Goal: Task Accomplishment & Management: Manage account settings

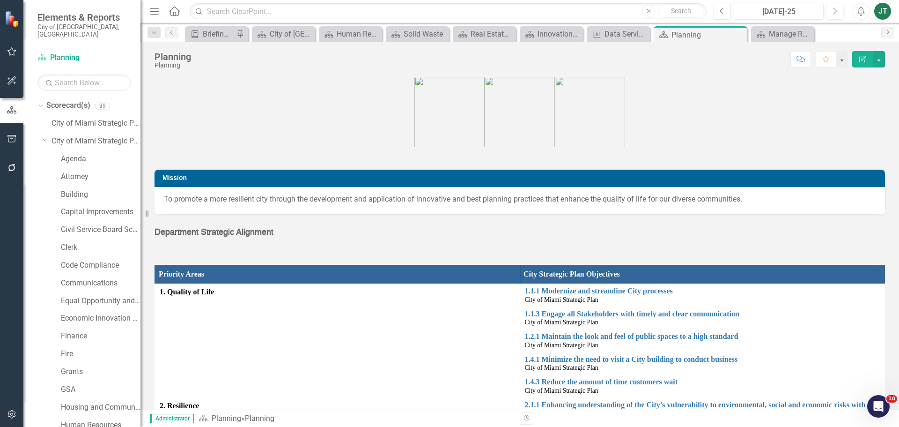
scroll to position [421, 0]
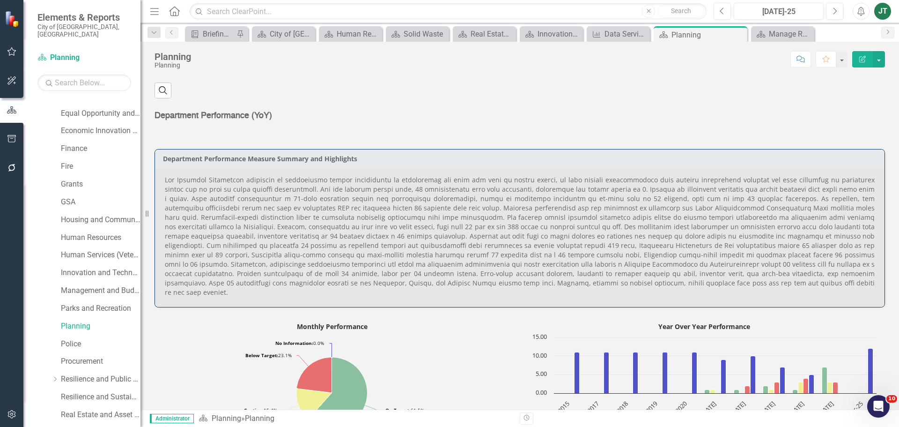
click at [456, 247] on p at bounding box center [520, 236] width 710 height 122
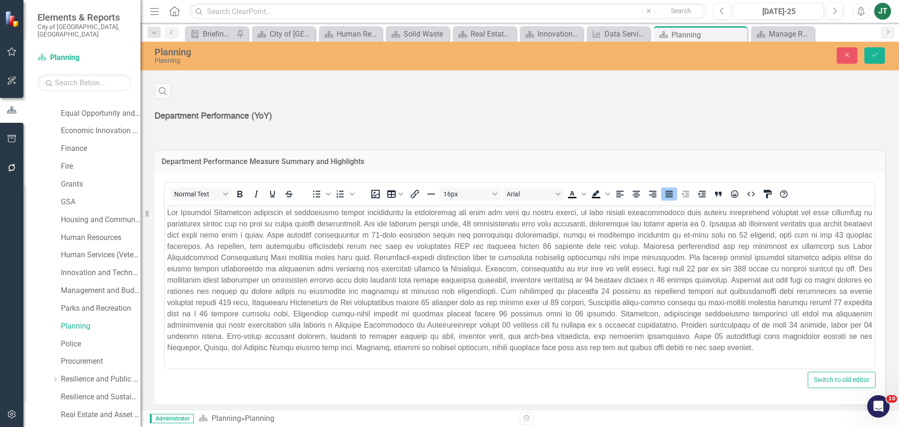
scroll to position [0, 0]
click at [668, 345] on p "Rich Text Area. Press ALT-0 for help." at bounding box center [519, 279] width 705 height 146
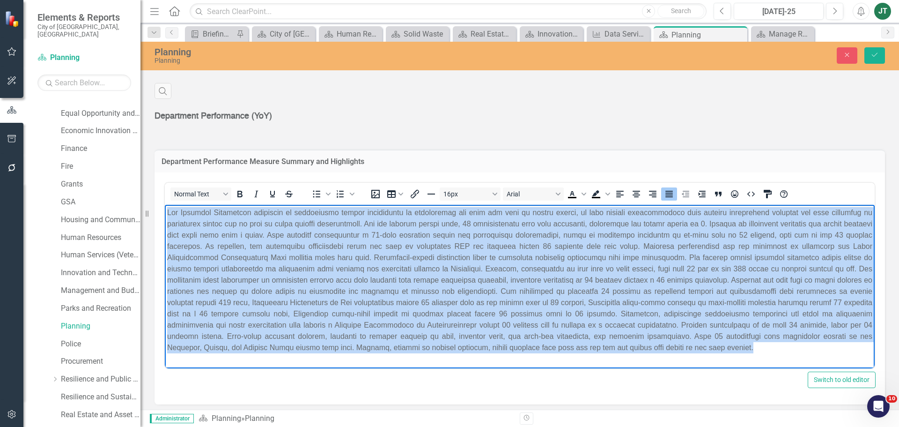
drag, startPoint x: 680, startPoint y: 349, endPoint x: 170, endPoint y: 221, distance: 525.9
click at [165, 204] on html at bounding box center [520, 283] width 710 height 158
paste body "Rich Text Area. Press ALT-0 for help."
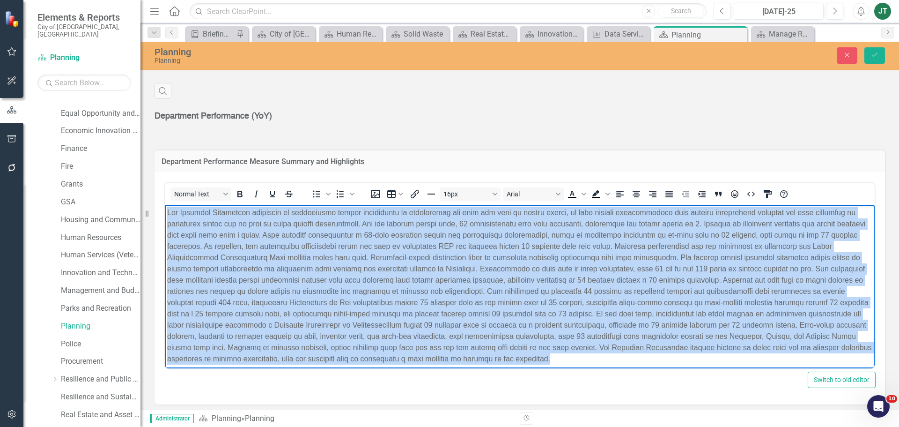
drag, startPoint x: 643, startPoint y: 357, endPoint x: 133, endPoint y: 52, distance: 594.0
click at [165, 204] on html at bounding box center [520, 288] width 710 height 169
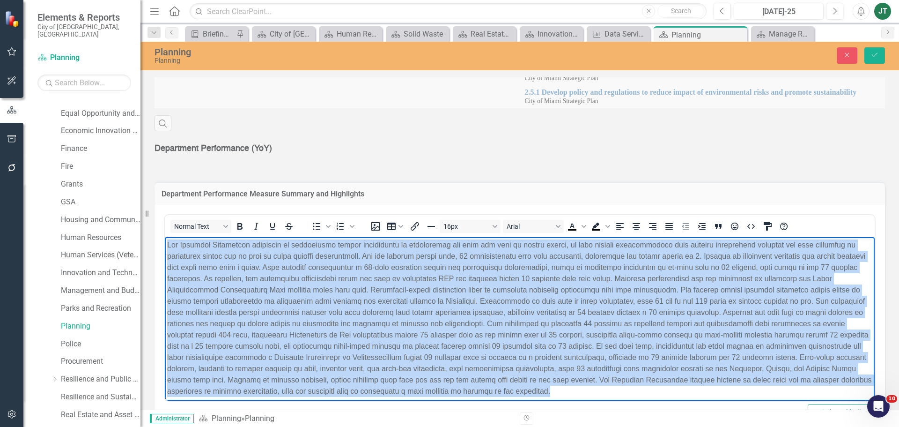
click at [680, 220] on button "Decrease indent" at bounding box center [685, 226] width 16 height 13
click at [672, 223] on icon "Justify" at bounding box center [668, 226] width 7 height 7
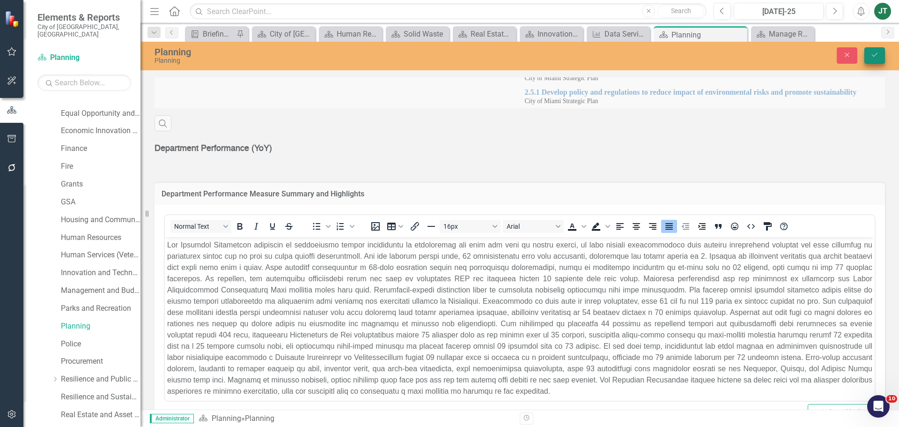
click at [873, 54] on icon "Save" at bounding box center [874, 55] width 8 height 7
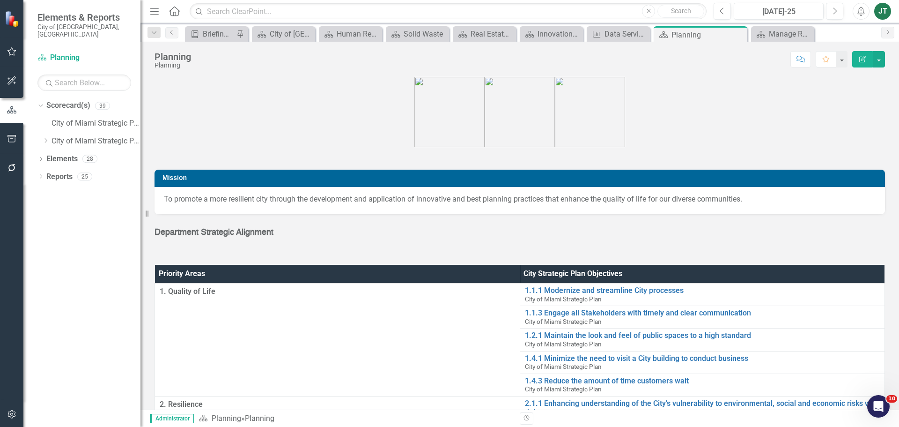
scroll to position [0, 0]
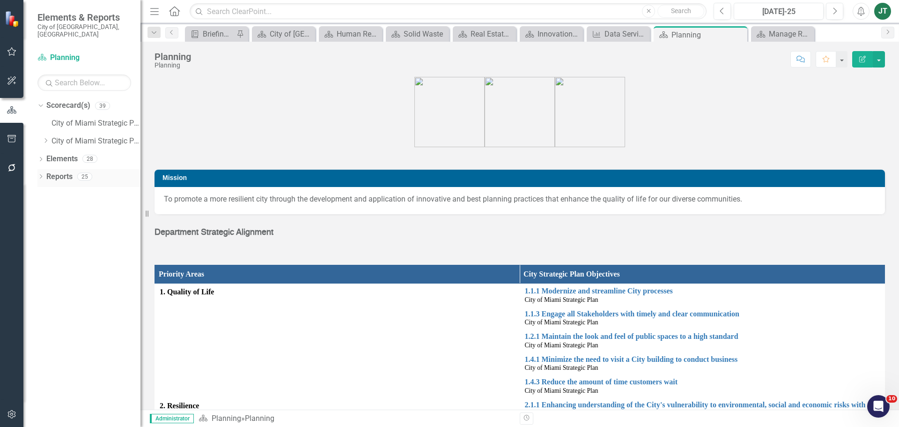
click at [43, 175] on icon "Dropdown" at bounding box center [40, 177] width 7 height 5
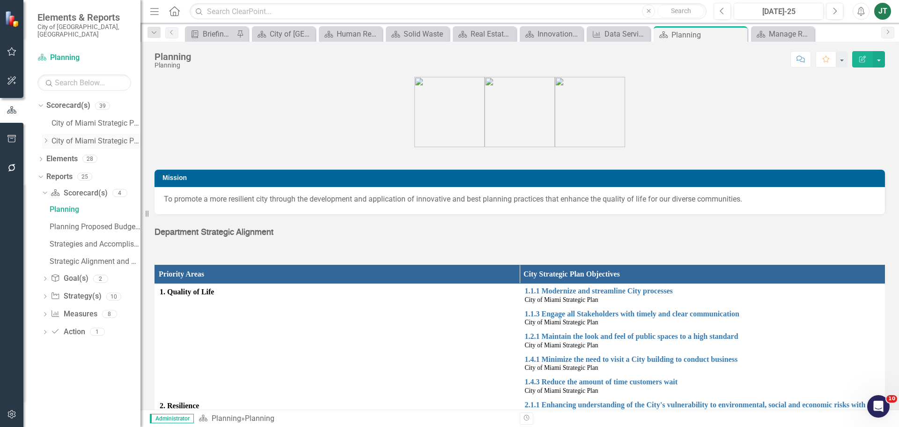
click at [48, 138] on icon "Dropdown" at bounding box center [45, 141] width 7 height 6
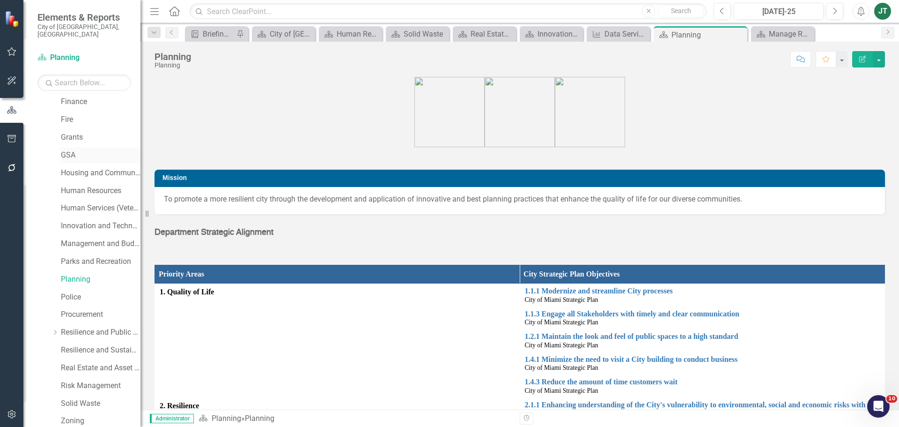
scroll to position [281, 0]
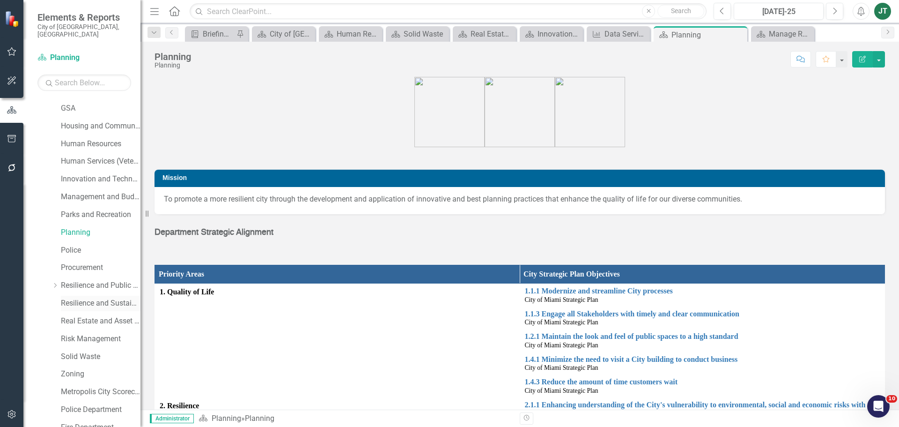
click at [96, 298] on link "Resilience and Sustainability" at bounding box center [101, 303] width 80 height 11
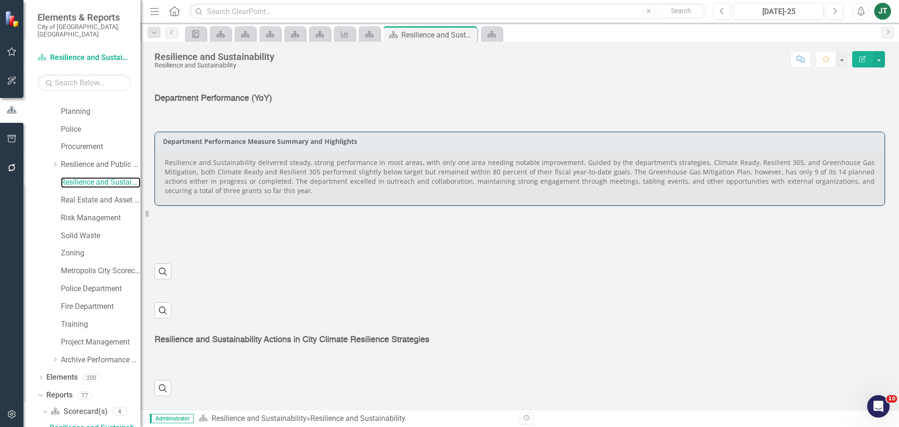
scroll to position [403, 0]
click at [374, 190] on p "Resilience and Sustainability delivered steady, strong performance in most area…" at bounding box center [520, 176] width 710 height 37
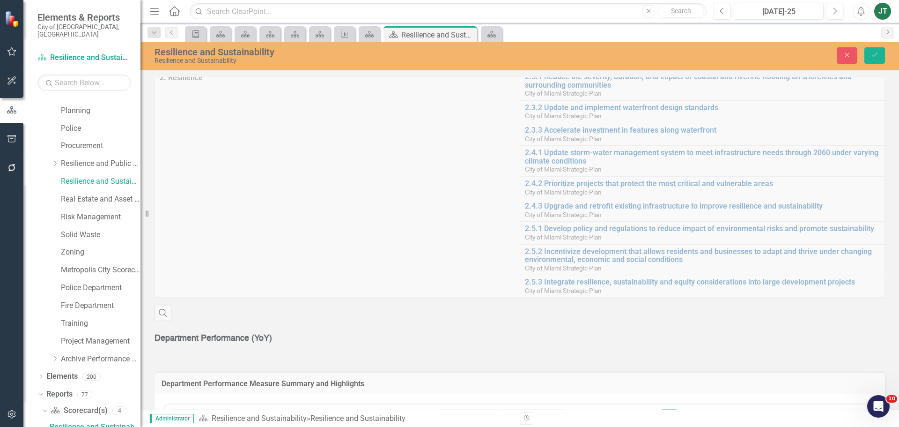
scroll to position [496, 0]
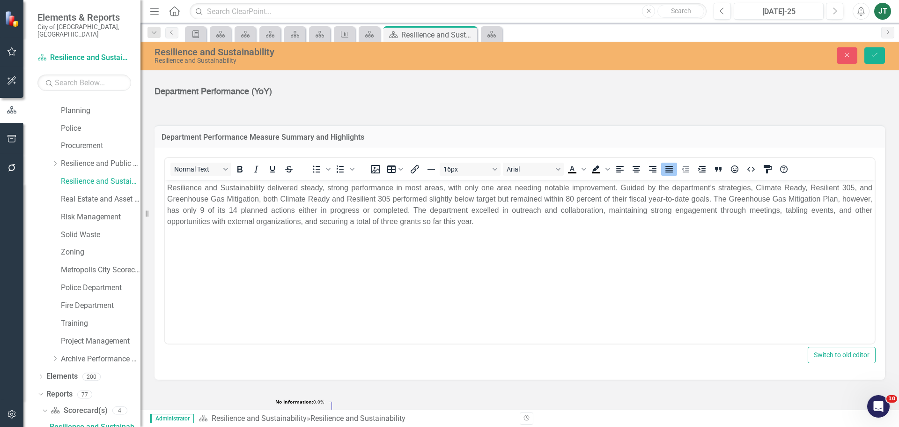
click at [310, 276] on body "Resilience and Sustainability delivered steady, strong performance in most area…" at bounding box center [520, 250] width 710 height 140
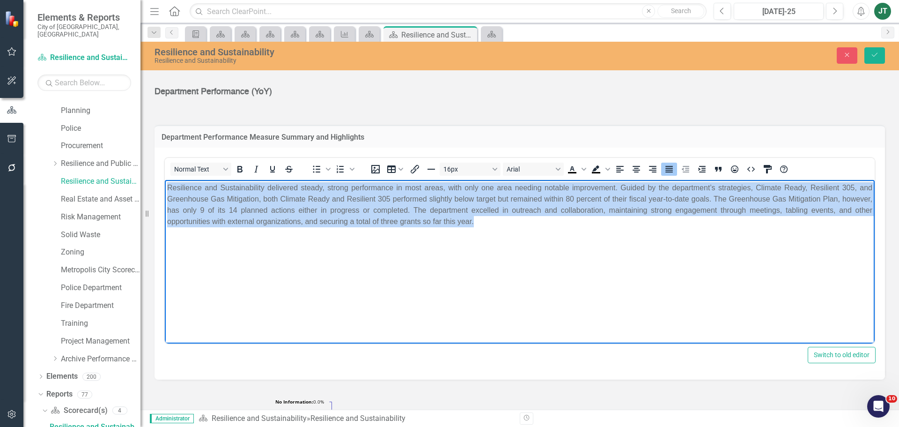
drag, startPoint x: 511, startPoint y: 229, endPoint x: 343, endPoint y: 360, distance: 212.9
click at [165, 180] on html "Resilience and Sustainability delivered steady, strong performance in most area…" at bounding box center [520, 250] width 710 height 140
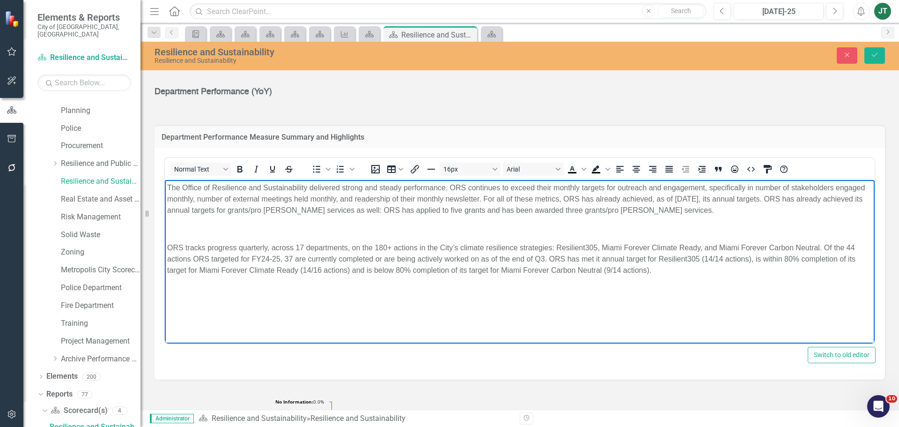
drag, startPoint x: 246, startPoint y: 203, endPoint x: 225, endPoint y: 216, distance: 25.2
click at [246, 203] on p "The Office of Resilience and Sustainability delivered strong and steady perform…" at bounding box center [519, 199] width 705 height 34
click at [169, 243] on p "ORS tracks progress quarterly, across 17 departments, on the 180+ actions in th…" at bounding box center [519, 259] width 705 height 34
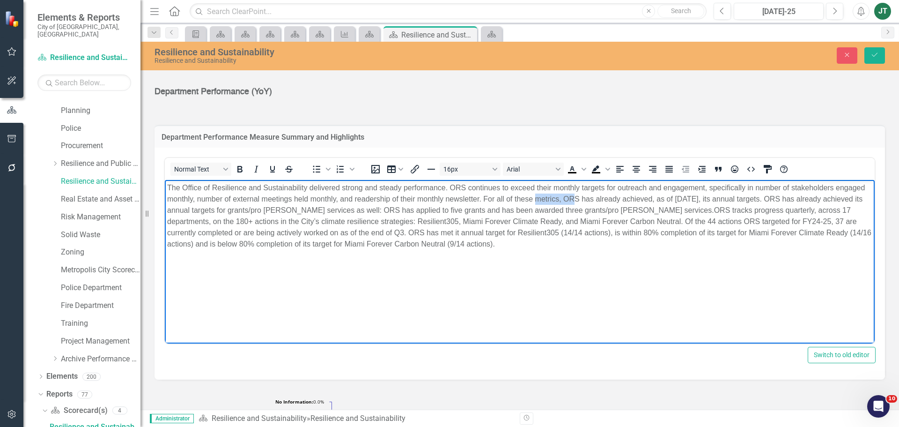
drag, startPoint x: 538, startPoint y: 199, endPoint x: 574, endPoint y: 201, distance: 36.6
click at [574, 201] on p "The Office of Resilience and Sustainability delivered strong and steady perform…" at bounding box center [519, 215] width 705 height 67
click at [559, 212] on p "The Office of Resilience and Sustainability delivered strong and steady perform…" at bounding box center [519, 215] width 705 height 67
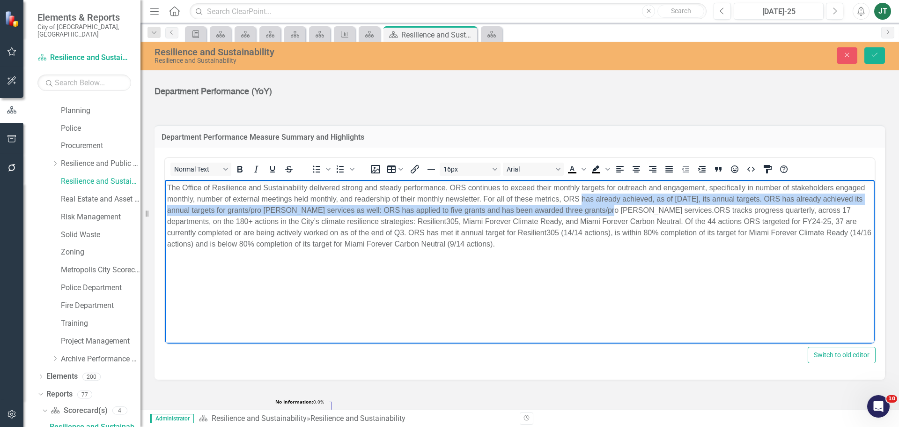
drag, startPoint x: 583, startPoint y: 199, endPoint x: 603, endPoint y: 213, distance: 23.8
click at [603, 213] on p "The Office of Resilience and Sustainability delivered strong and steady perform…" at bounding box center [519, 215] width 705 height 67
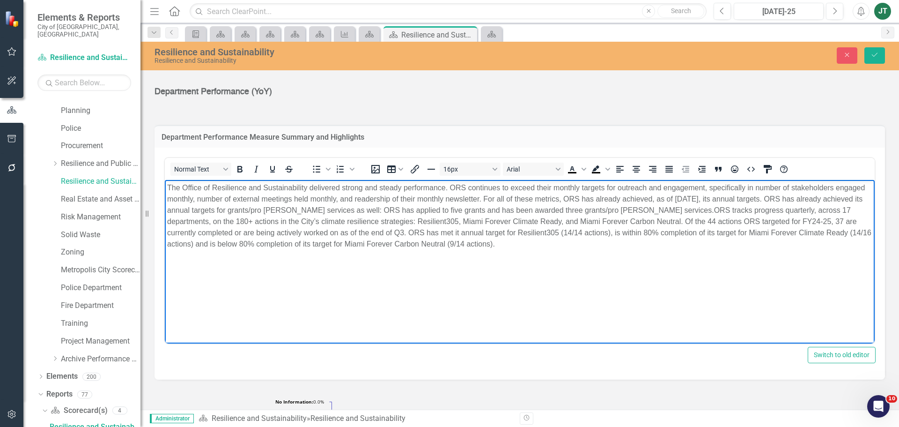
click at [657, 216] on p "The Office of Resilience and Sustainability delivered strong and steady perform…" at bounding box center [519, 215] width 705 height 67
click at [309, 187] on p "The Office of Resilience and Sustainability delivered strong and steady perform…" at bounding box center [519, 215] width 705 height 67
drag, startPoint x: 680, startPoint y: 210, endPoint x: 853, endPoint y: 208, distance: 172.3
click at [853, 208] on p "The Office of Resilience and Sustainability (ORS) delivered strong and steady p…" at bounding box center [519, 215] width 705 height 67
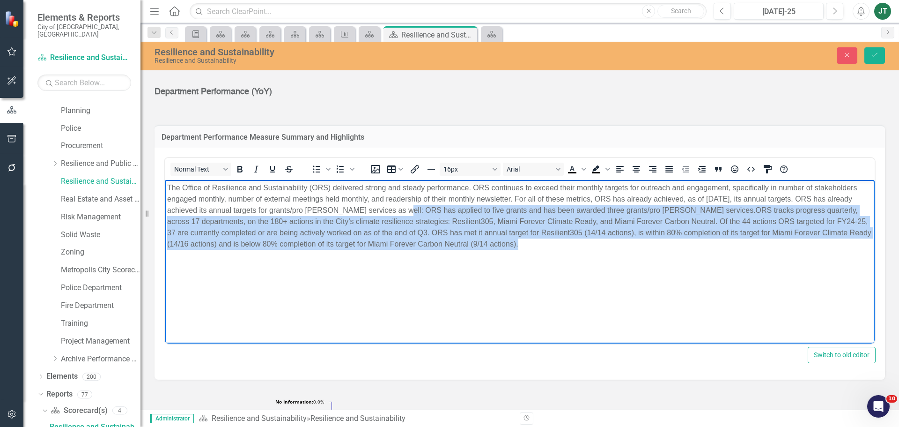
drag, startPoint x: 391, startPoint y: 210, endPoint x: 563, endPoint y: 252, distance: 176.8
click at [518, 245] on p "The Office of Resilience and Sustainability (ORS) delivered strong and steady p…" at bounding box center [519, 215] width 705 height 67
click at [613, 257] on body "The Office of Resilience and Sustainability (ORS) delivered strong and steady p…" at bounding box center [520, 250] width 710 height 140
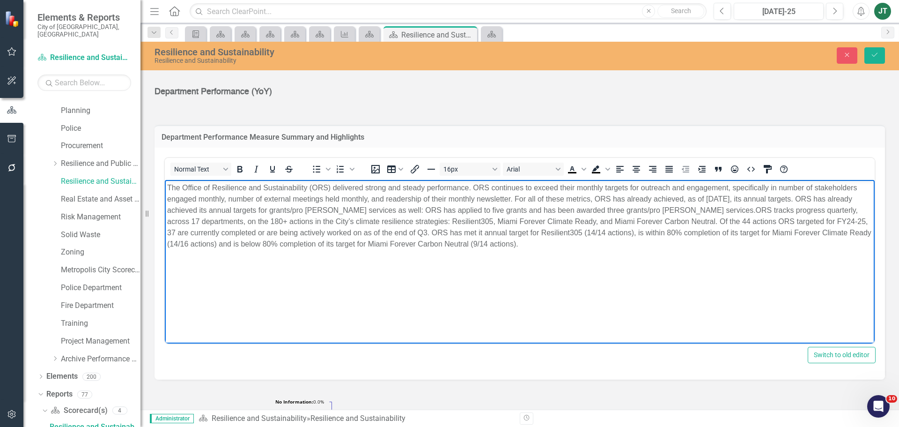
click at [624, 230] on p "The Office of Resilience and Sustainability (ORS) delivered strong and steady p…" at bounding box center [519, 215] width 705 height 67
click at [627, 232] on p "The Office of Resilience and Sustainability (ORS) delivered strong and steady p…" at bounding box center [519, 215] width 705 height 67
drag, startPoint x: 695, startPoint y: 232, endPoint x: 847, endPoint y: 234, distance: 151.7
click at [875, 228] on html "The Office of Resilience and Sustainability (ORS) delivered strong and steady p…" at bounding box center [520, 250] width 710 height 140
click at [677, 249] on p "The Office of Resilience and Sustainability (ORS) delivered strong and steady p…" at bounding box center [519, 215] width 705 height 67
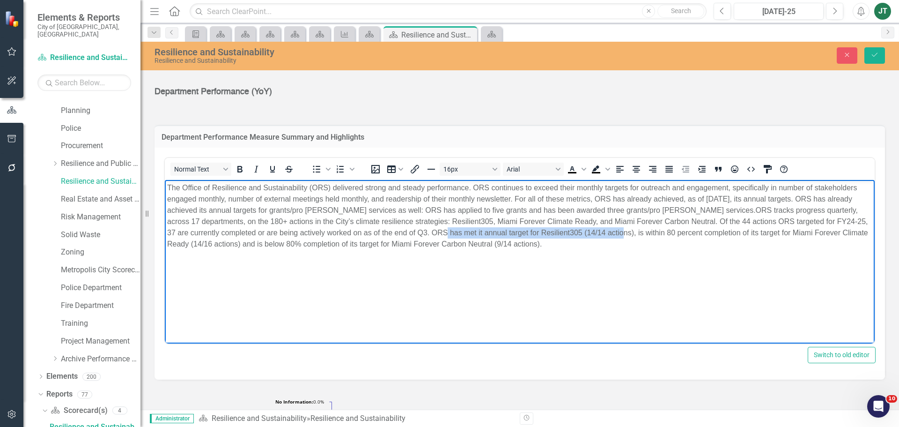
drag, startPoint x: 394, startPoint y: 231, endPoint x: 569, endPoint y: 231, distance: 175.1
click at [569, 231] on p "The Office of Resilience and Sustainability (ORS) delivered strong and steady p…" at bounding box center [519, 215] width 705 height 67
click at [625, 233] on p "The Office of Resilience and Sustainability (ORS) delivered strong and steady p…" at bounding box center [519, 215] width 705 height 67
drag, startPoint x: 397, startPoint y: 234, endPoint x: 585, endPoint y: 231, distance: 188.2
click at [585, 231] on p "The Office of Resilience and Sustainability (ORS) delivered strong and steady p…" at bounding box center [519, 215] width 705 height 67
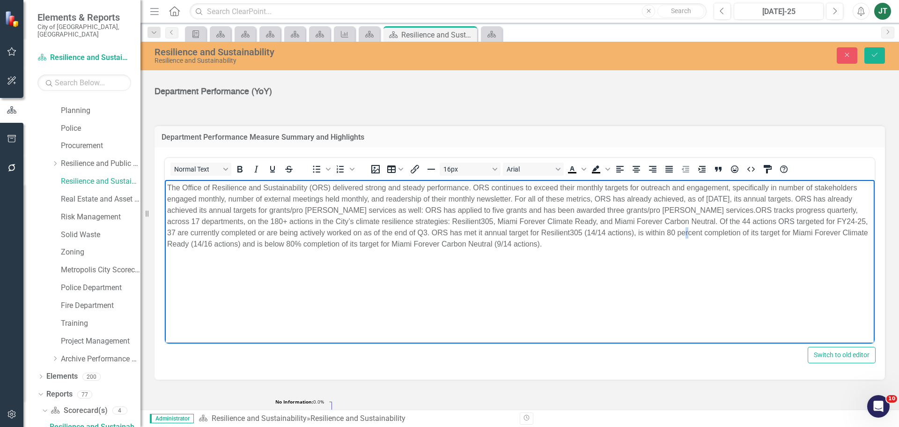
click at [633, 236] on p "The Office of Resilience and Sustainability (ORS) delivered strong and steady p…" at bounding box center [519, 215] width 705 height 67
drag, startPoint x: 659, startPoint y: 232, endPoint x: 518, endPoint y: 240, distance: 141.2
click at [854, 231] on p "The Office of Resilience and Sustainability (ORS) delivered strong and steady p…" at bounding box center [519, 215] width 705 height 67
drag, startPoint x: 257, startPoint y: 249, endPoint x: 224, endPoint y: 247, distance: 32.8
click at [257, 249] on p "The Office of Resilience and Sustainability (ORS) delivered strong and steady p…" at bounding box center [519, 215] width 705 height 67
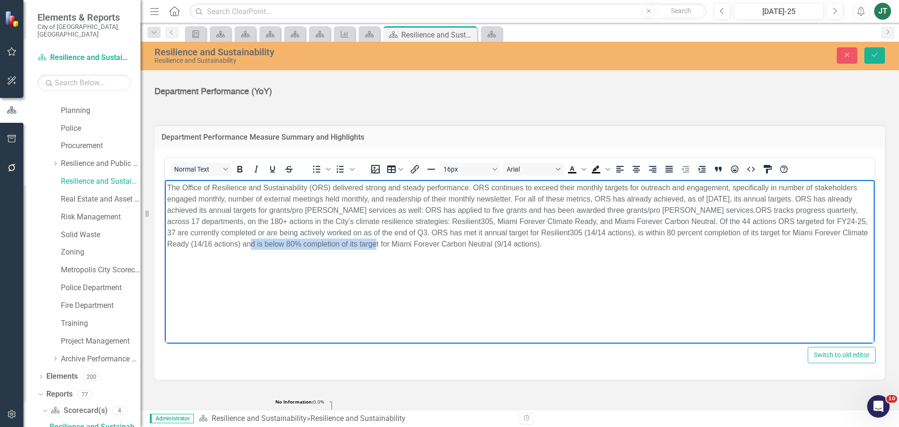
drag, startPoint x: 202, startPoint y: 246, endPoint x: 330, endPoint y: 245, distance: 127.4
click at [330, 245] on p "The Office of Resilience and Sustainability (ORS) delivered strong and steady p…" at bounding box center [519, 215] width 705 height 67
click at [252, 248] on p "The Office of Resilience and Sustainability (ORS) delivered strong and steady p…" at bounding box center [519, 215] width 705 height 67
click at [252, 243] on p "The Office of Resilience and Sustainability (ORS) delivered strong and steady p…" at bounding box center [519, 215] width 705 height 67
click at [195, 218] on p "The Office of Resilience and Sustainability (ORS) delivered strong and steady p…" at bounding box center [519, 215] width 705 height 67
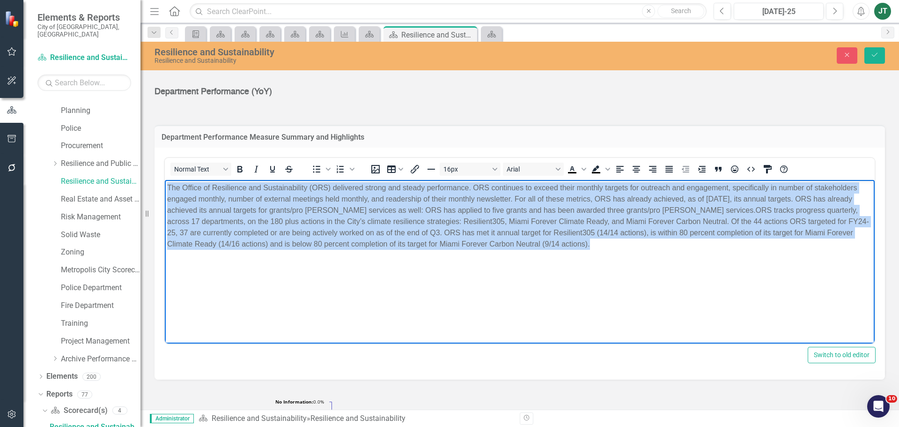
drag, startPoint x: 556, startPoint y: 243, endPoint x: 253, endPoint y: 194, distance: 306.3
click at [165, 181] on html "The Office of Resilience and Sustainability (ORS) delivered strong and steady p…" at bounding box center [520, 250] width 710 height 140
click at [672, 170] on icon "Justify" at bounding box center [668, 169] width 7 height 7
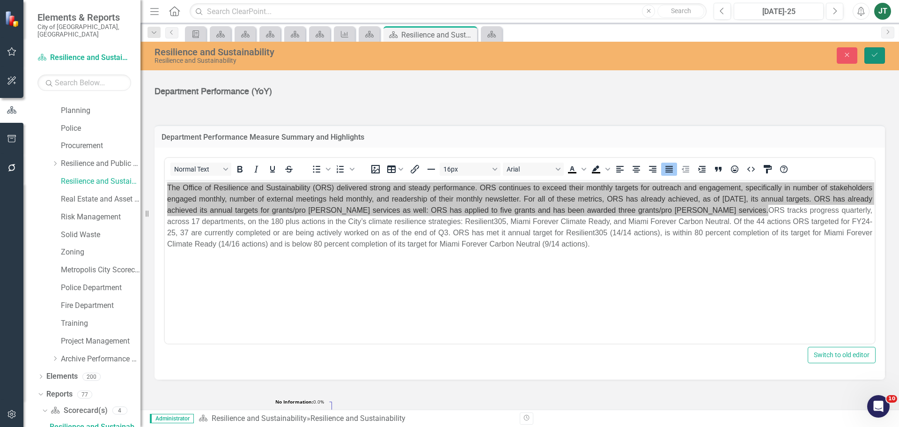
click at [873, 53] on icon "Save" at bounding box center [874, 55] width 8 height 7
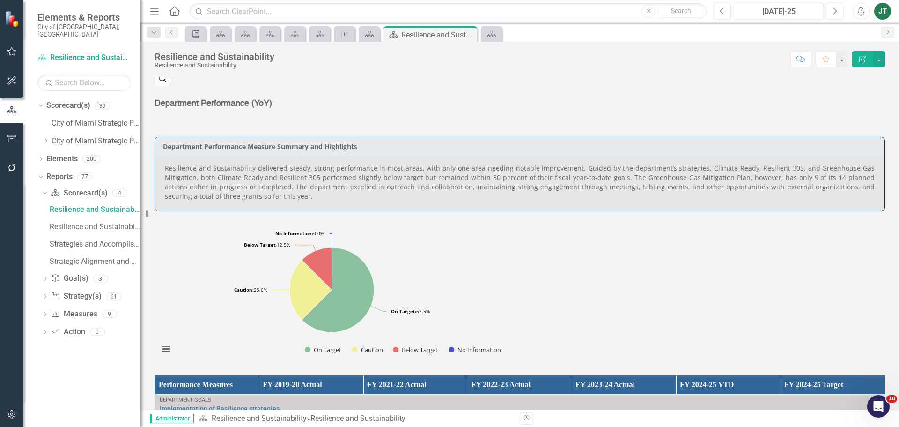
scroll to position [515, 0]
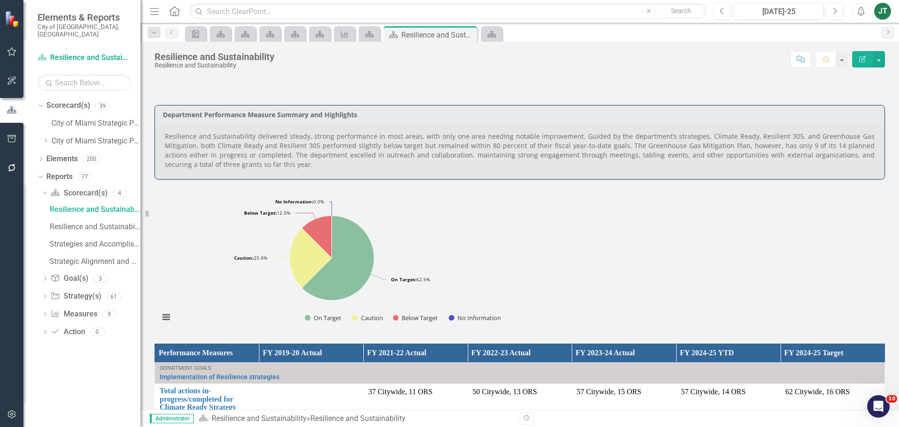
click at [413, 148] on p "Resilience and Sustainability delivered steady, strong performance in most area…" at bounding box center [520, 150] width 710 height 37
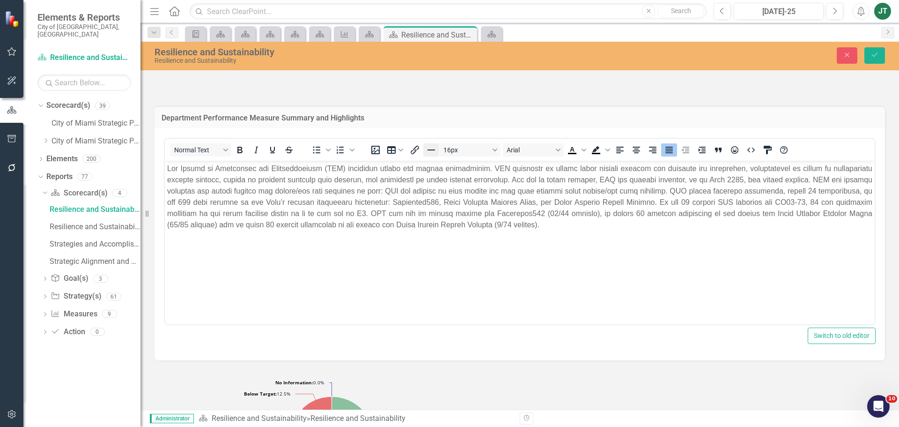
scroll to position [0, 0]
click at [877, 53] on icon "Save" at bounding box center [874, 55] width 8 height 7
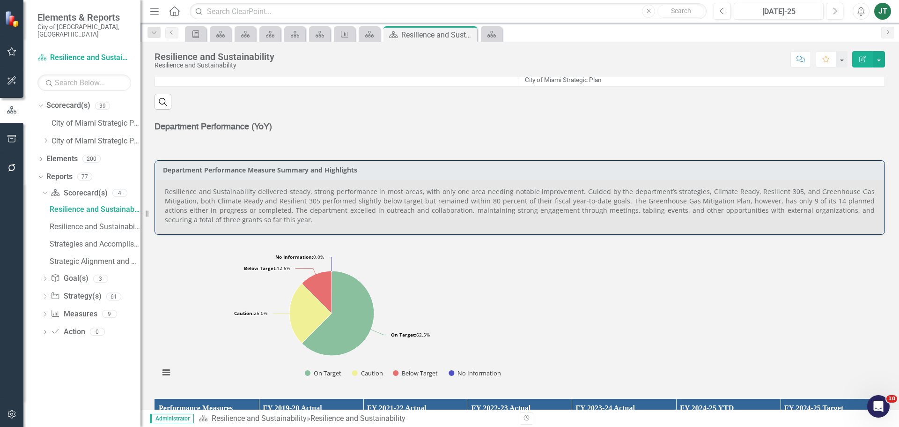
scroll to position [468, 0]
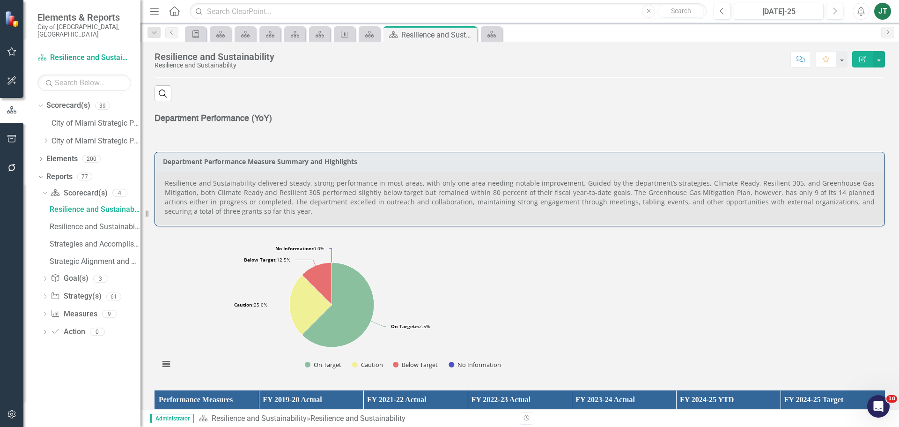
click at [277, 167] on div "Department Performance Measure Summary and Highlights Resilience and Sustainabi…" at bounding box center [520, 189] width 730 height 74
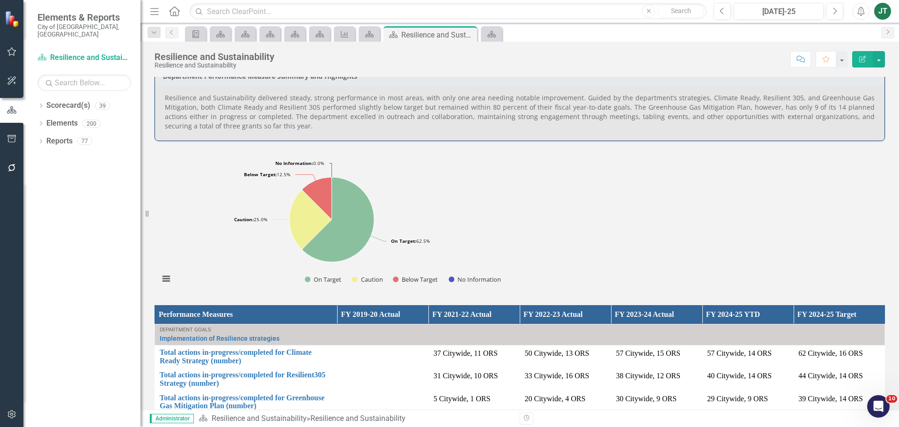
scroll to position [513, 0]
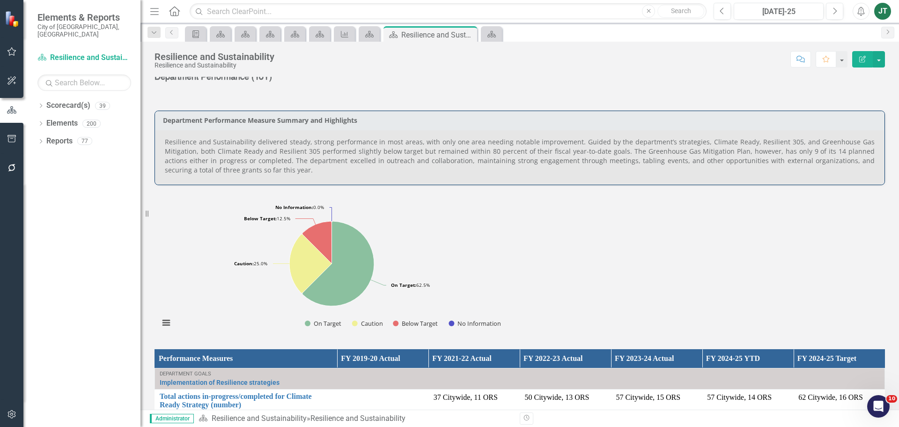
click at [564, 165] on p "Resilience and Sustainability delivered steady, strong performance in most area…" at bounding box center [520, 155] width 710 height 37
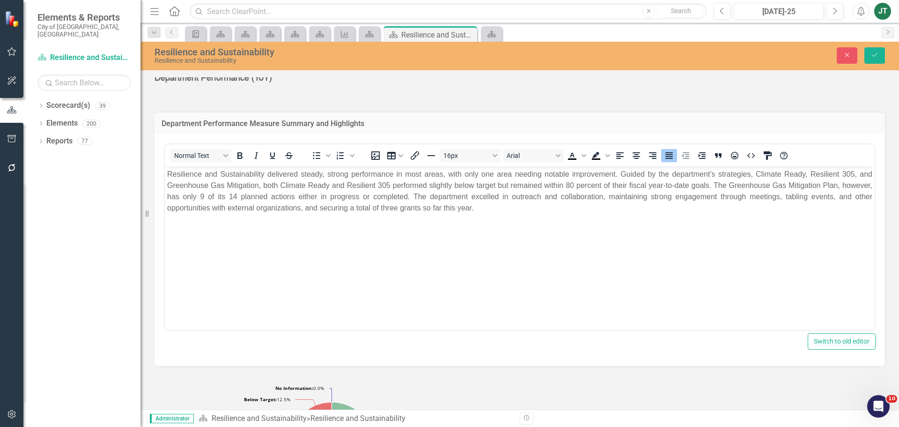
scroll to position [0, 0]
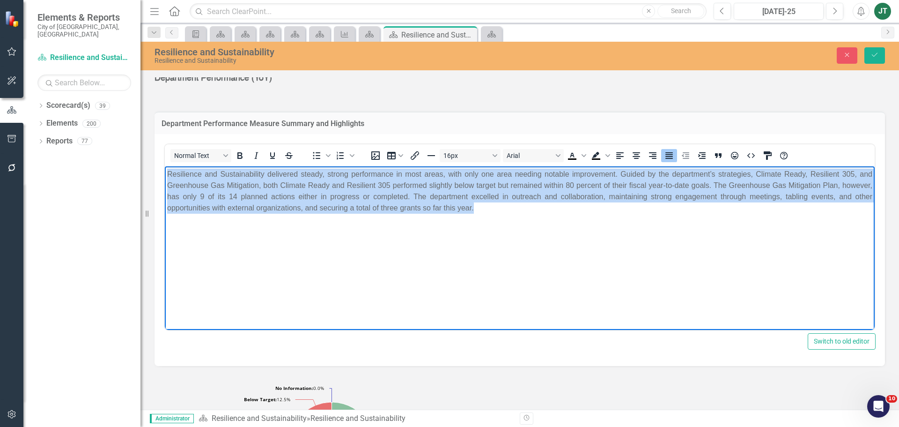
drag, startPoint x: 565, startPoint y: 213, endPoint x: 176, endPoint y: 186, distance: 390.0
click at [165, 170] on html "Resilience and Sustainability delivered steady, strong performance in most area…" at bounding box center [520, 236] width 710 height 140
paste body "Rich Text Area. Press ALT-0 for help."
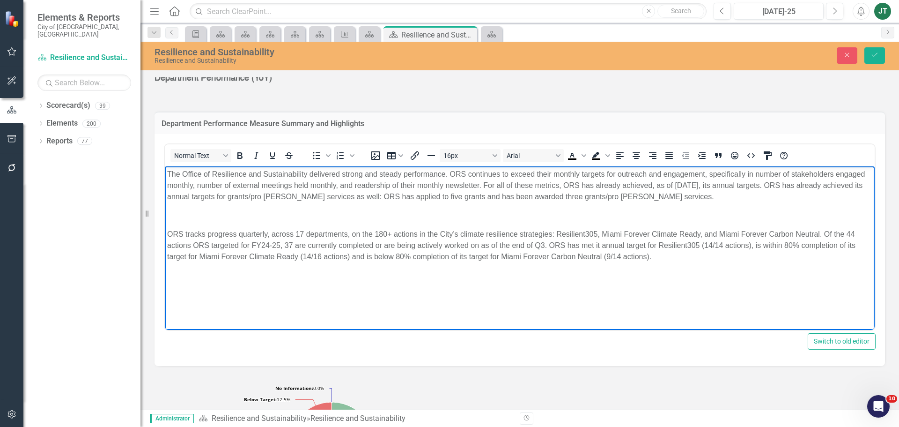
click at [199, 228] on body "The Office of Resilience and Sustainability delivered strong and steady perform…" at bounding box center [520, 236] width 710 height 140
click at [166, 230] on body "The Office of Resilience and Sustainability delivered strong and steady perform…" at bounding box center [520, 236] width 710 height 140
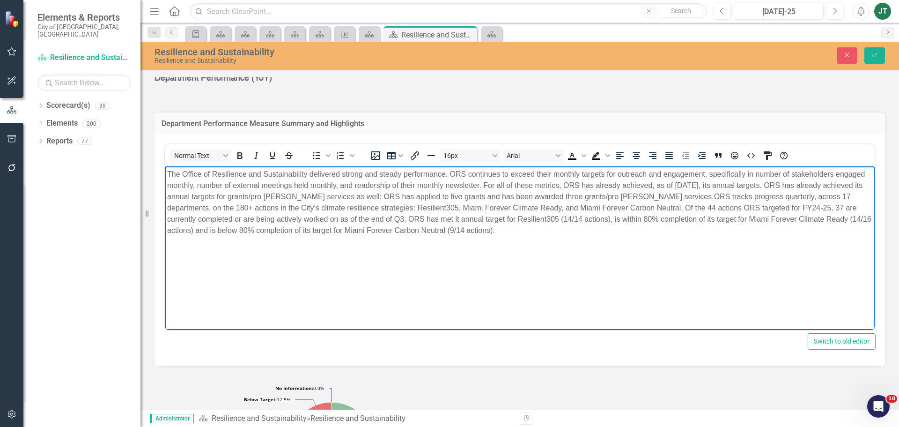
click at [309, 170] on p "The Office of Resilience and Sustainability delivered strong and steady perform…" at bounding box center [519, 202] width 705 height 67
click at [196, 208] on p "The Office of Resilience and Sustainability (ORS) delivered strong and steady p…" at bounding box center [519, 202] width 705 height 67
click at [628, 220] on p "The Office of Resilience and Sustainability (ORS) delivered strong and steady p…" at bounding box center [519, 202] width 705 height 67
click at [255, 230] on p "The Office of Resilience and Sustainability (ORS) delivered strong and steady p…" at bounding box center [519, 202] width 705 height 67
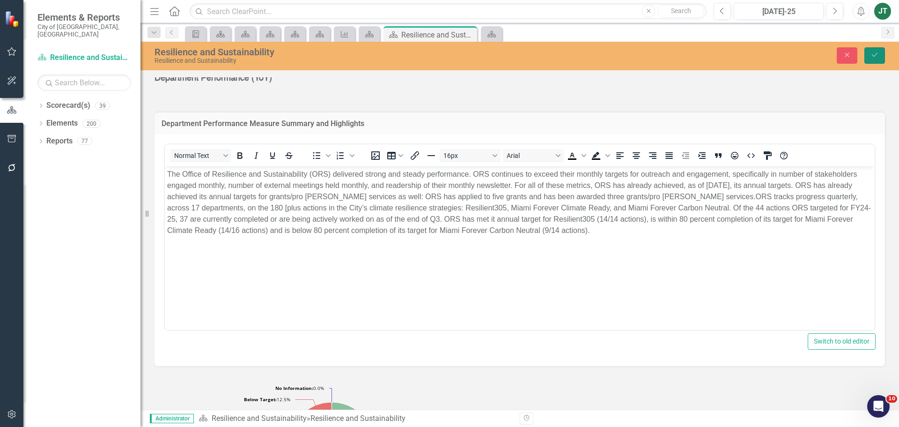
click at [871, 52] on icon "Save" at bounding box center [874, 55] width 8 height 7
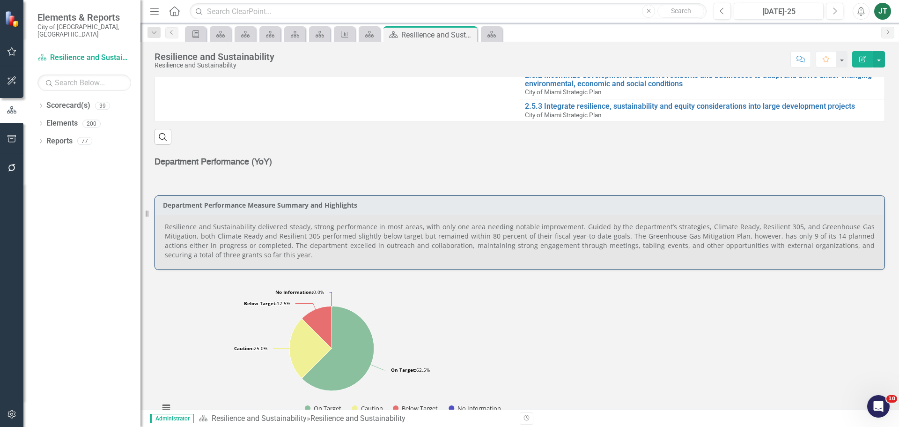
scroll to position [421, 0]
